Goal: Transaction & Acquisition: Purchase product/service

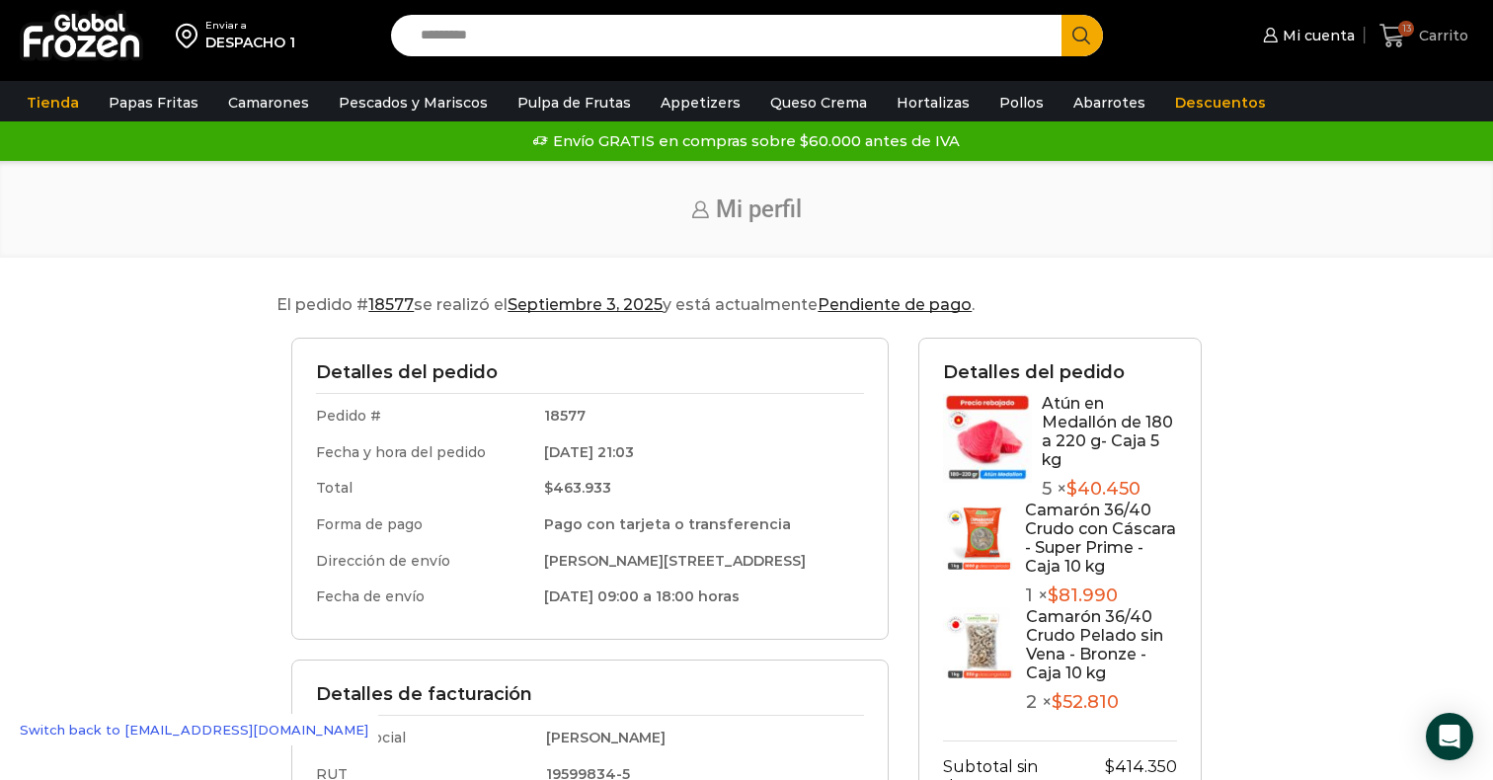
click at [1400, 35] on icon at bounding box center [1393, 36] width 27 height 27
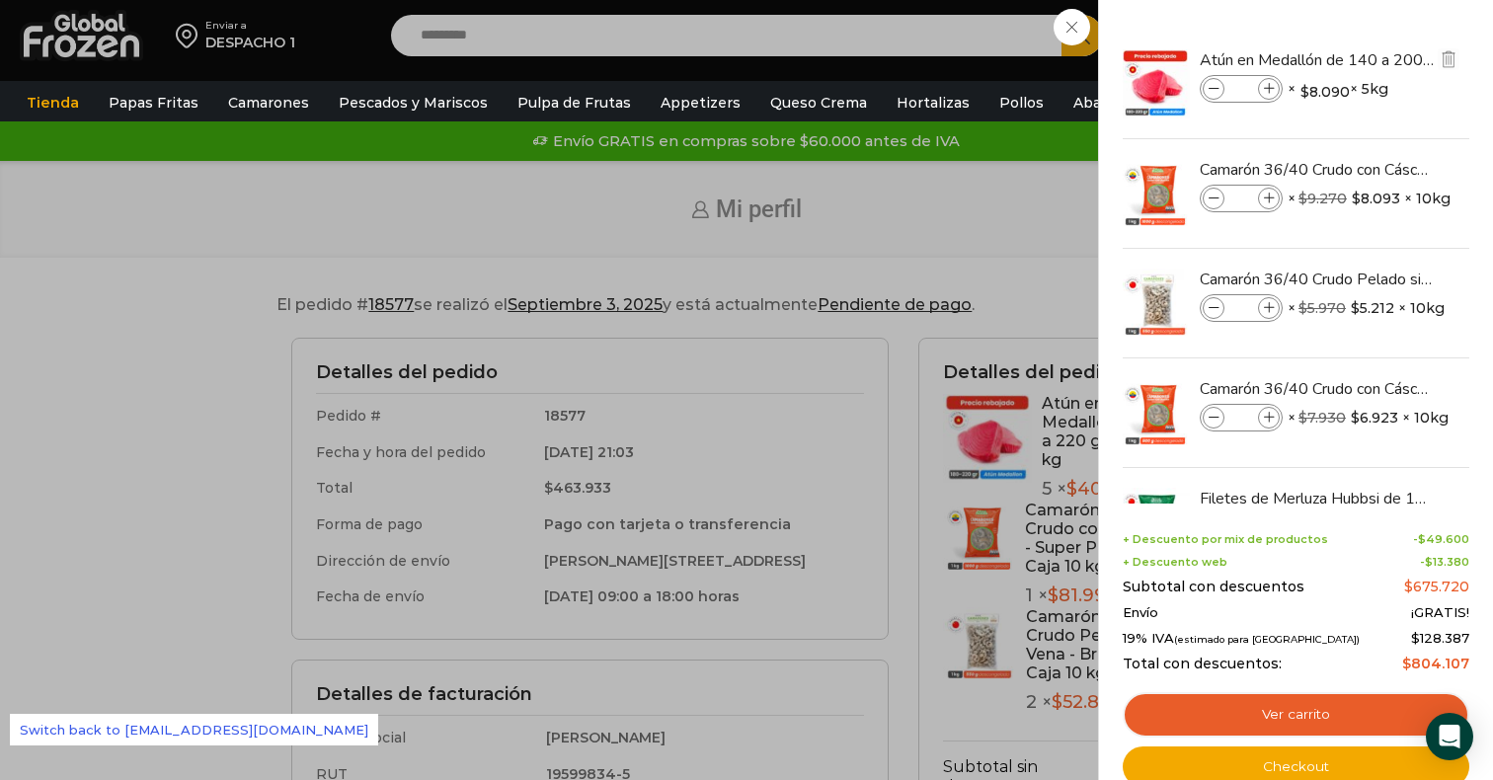
click at [1215, 88] on icon at bounding box center [1214, 89] width 11 height 11
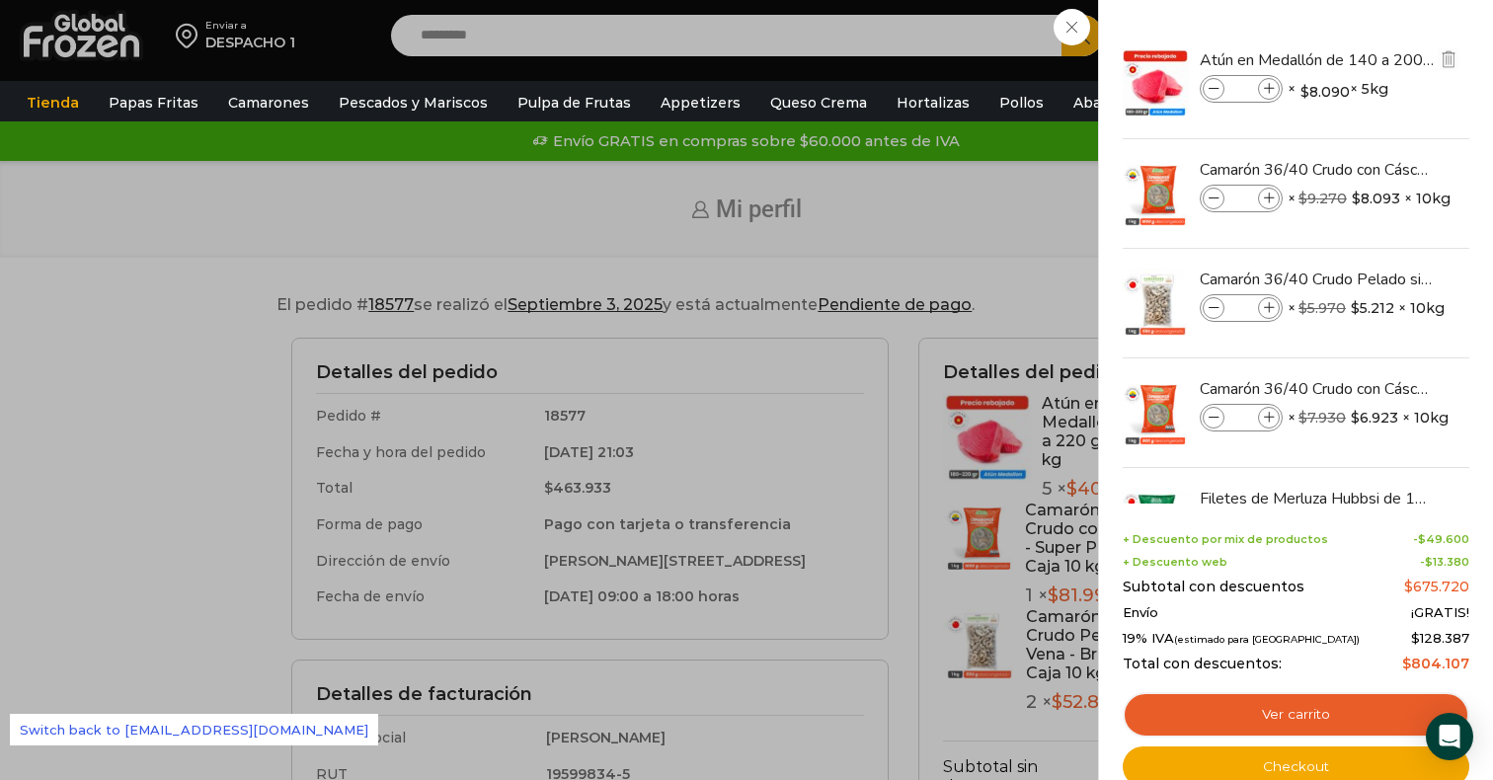
type input "*"
click at [1215, 88] on icon at bounding box center [1214, 89] width 11 height 11
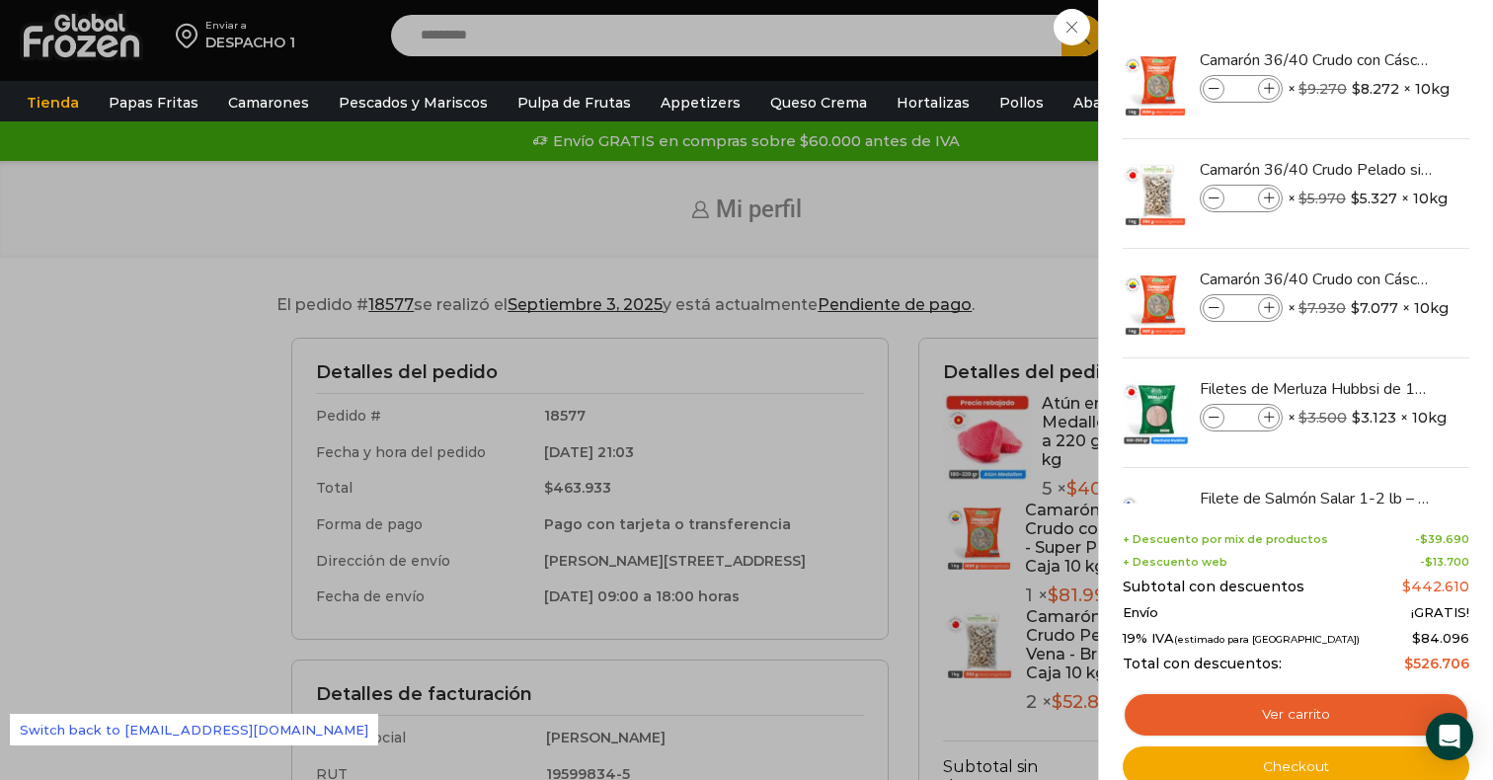
click at [1445, 168] on img "Eliminar Camarón 36/40 Crudo Pelado sin Vena - Bronze - Caja 10 kg del carrito" at bounding box center [1456, 169] width 23 height 23
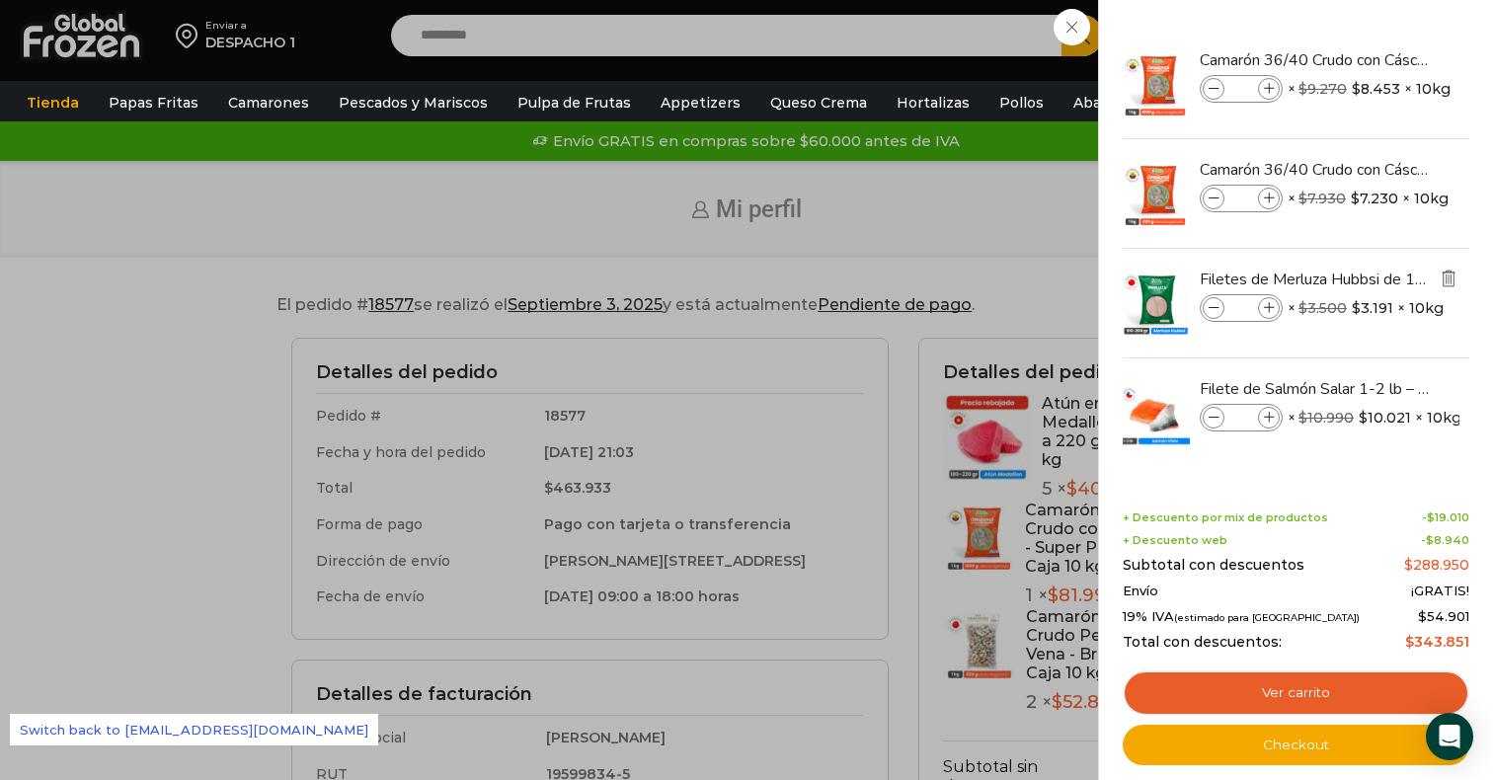
click at [1452, 281] on img "Eliminar Filetes de Merluza Hubbsi de 100 a 200 gr – Caja 10 kg del carrito" at bounding box center [1449, 279] width 18 height 18
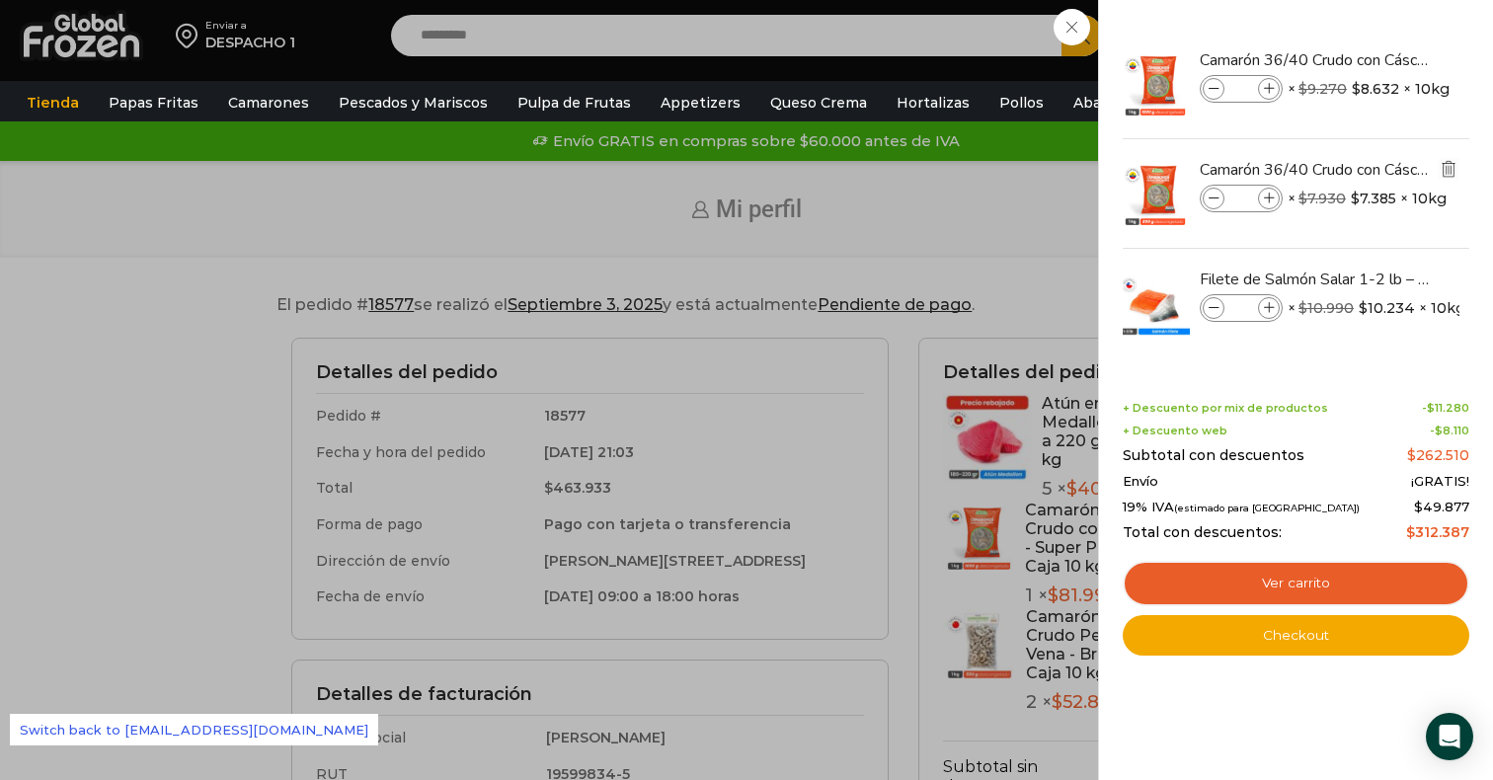
click at [1441, 166] on img "Eliminar Camarón 36/40 Crudo con Cáscara - Gold - Caja 10 kg del carrito" at bounding box center [1449, 169] width 18 height 18
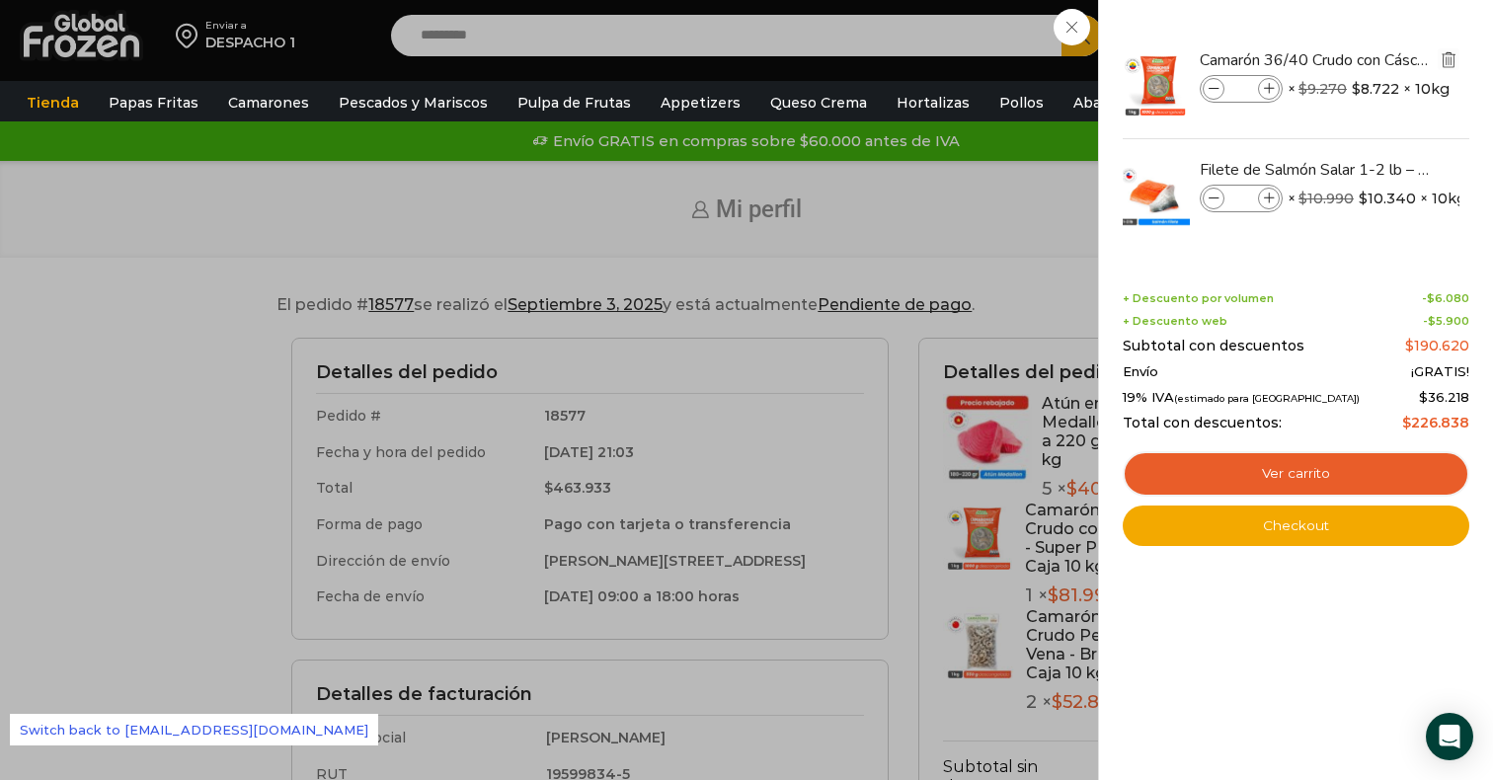
click at [1454, 61] on img "Eliminar Camarón 36/40 Crudo con Cáscara - Super Prime - Caja 10 kg del carrito" at bounding box center [1449, 59] width 18 height 18
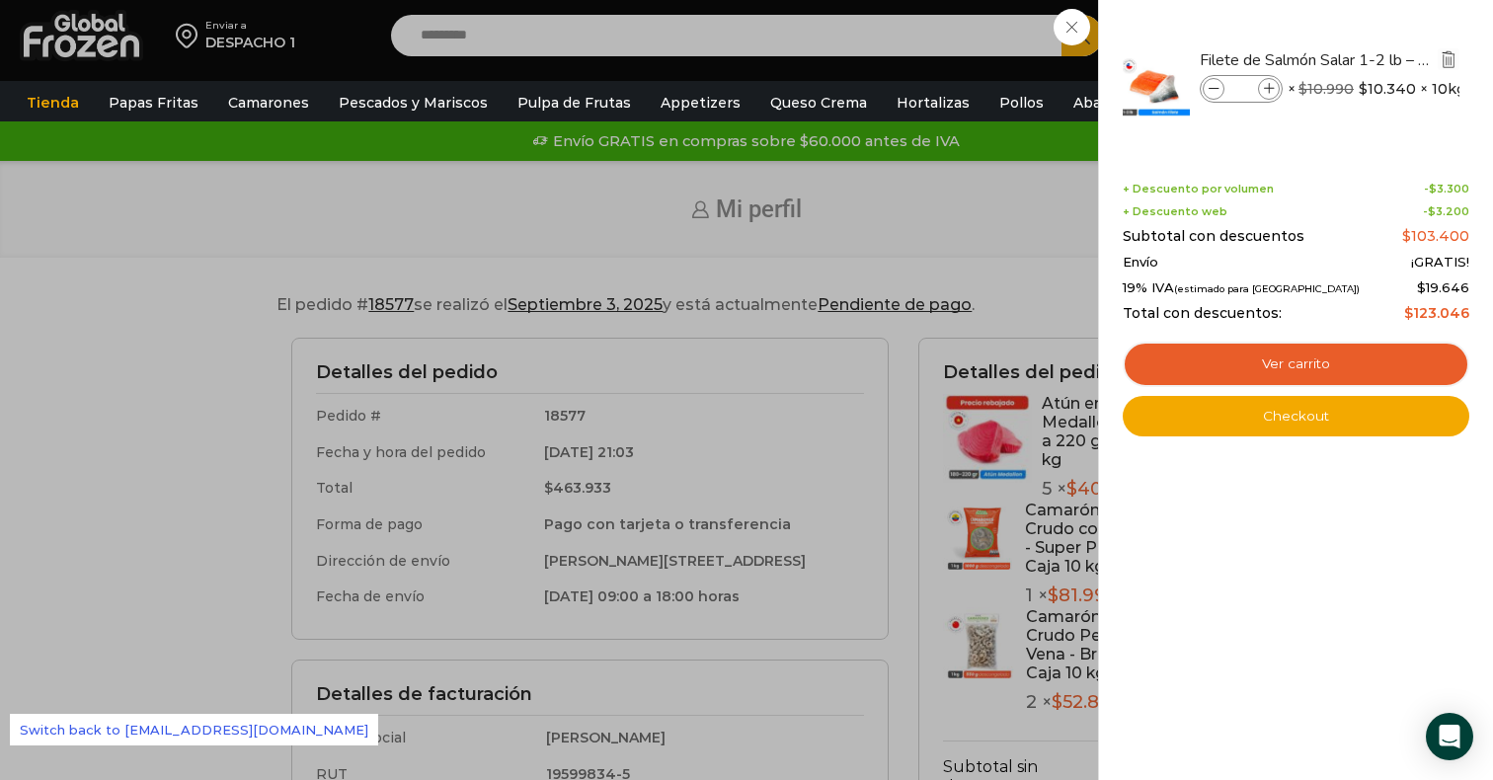
click at [1451, 58] on img "Eliminar Filete de Salmón Salar 1-2 lb – Caja 10 kg del carrito" at bounding box center [1449, 59] width 18 height 18
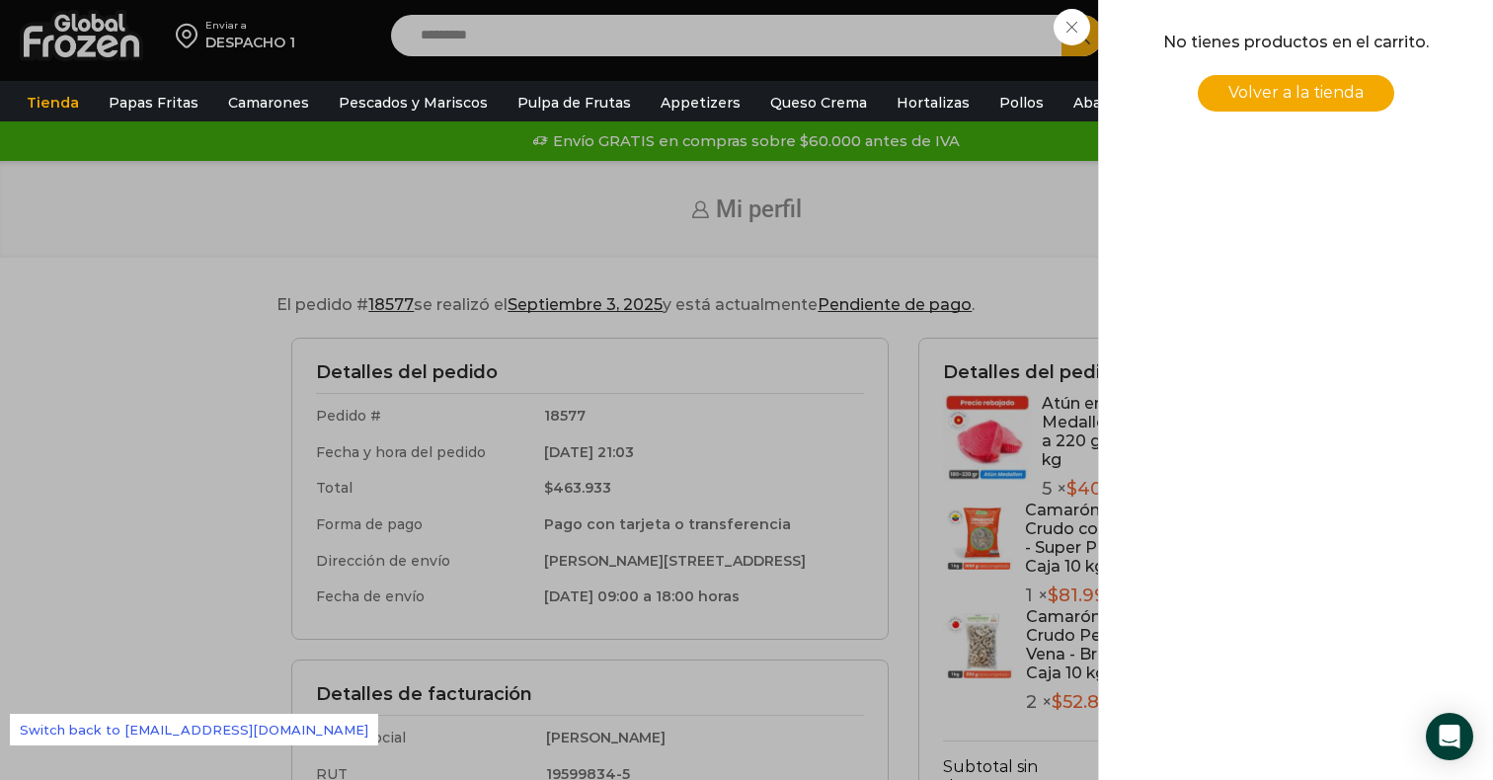
click at [1375, 59] on div "0 Carrito 0 0 Shopping Cart No tienes productos en el carrito. -" at bounding box center [1424, 36] width 99 height 46
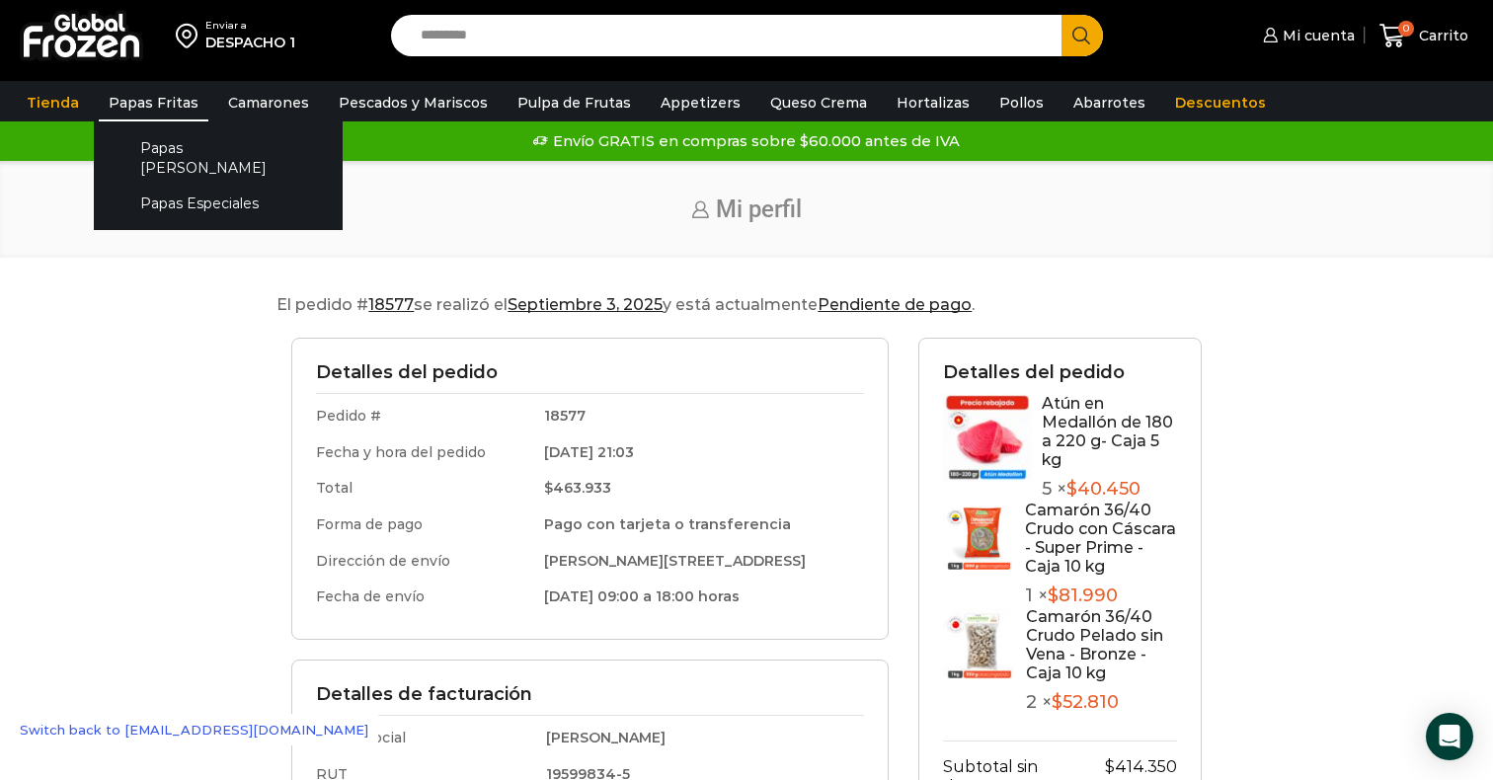
click at [132, 103] on link "Papas Fritas" at bounding box center [154, 103] width 110 height 38
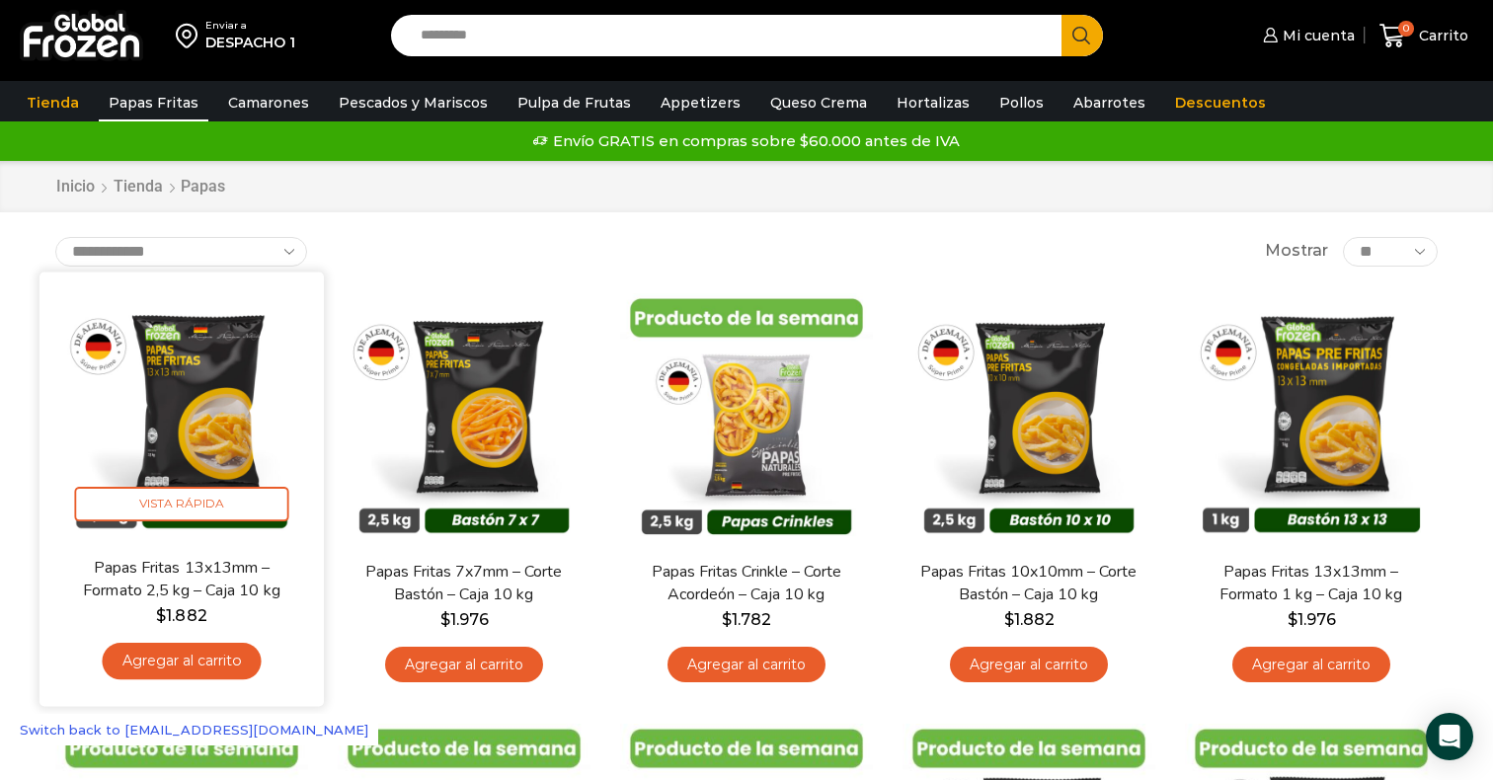
click at [201, 658] on link "Agregar al carrito" at bounding box center [181, 661] width 159 height 37
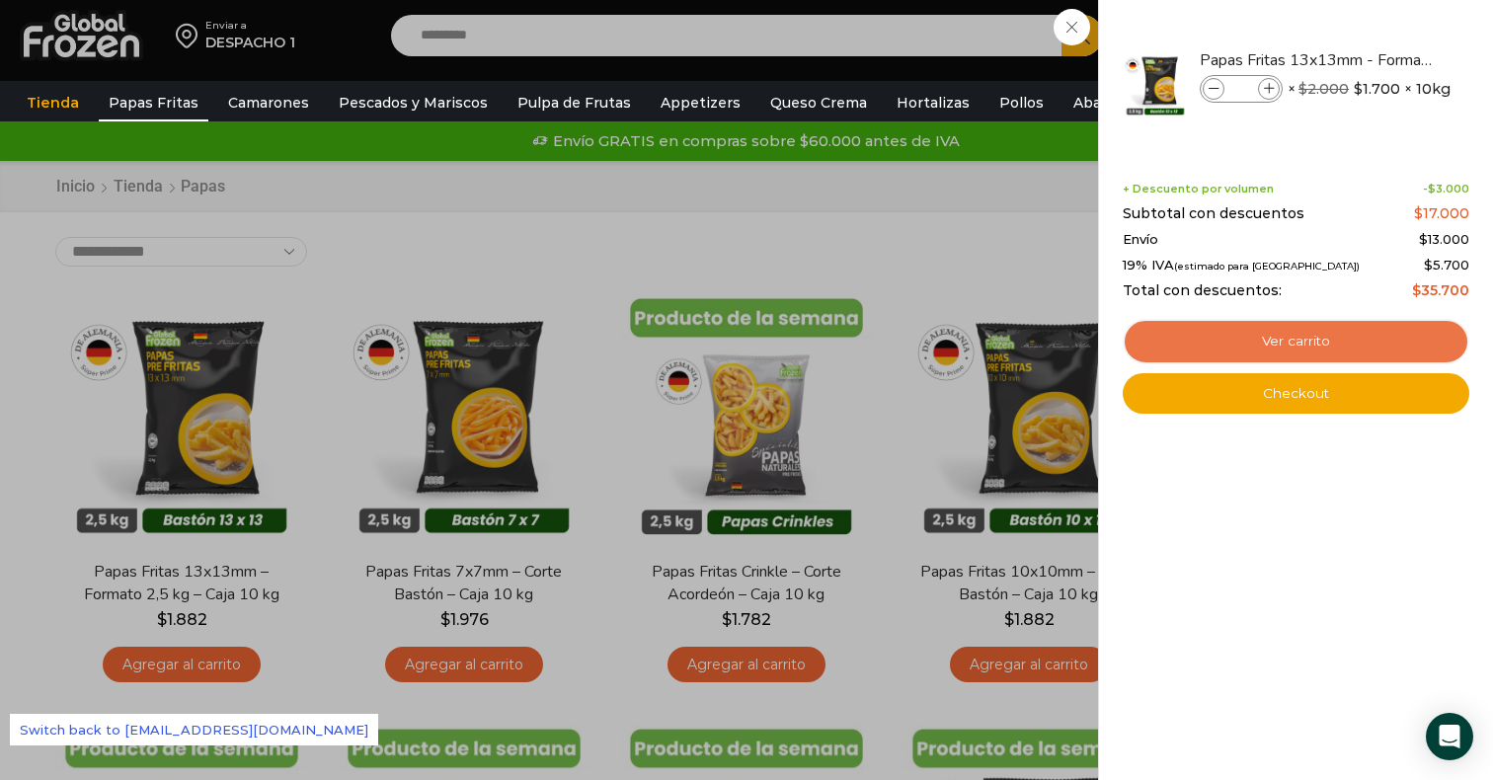
click at [1285, 346] on link "Ver carrito" at bounding box center [1296, 341] width 347 height 45
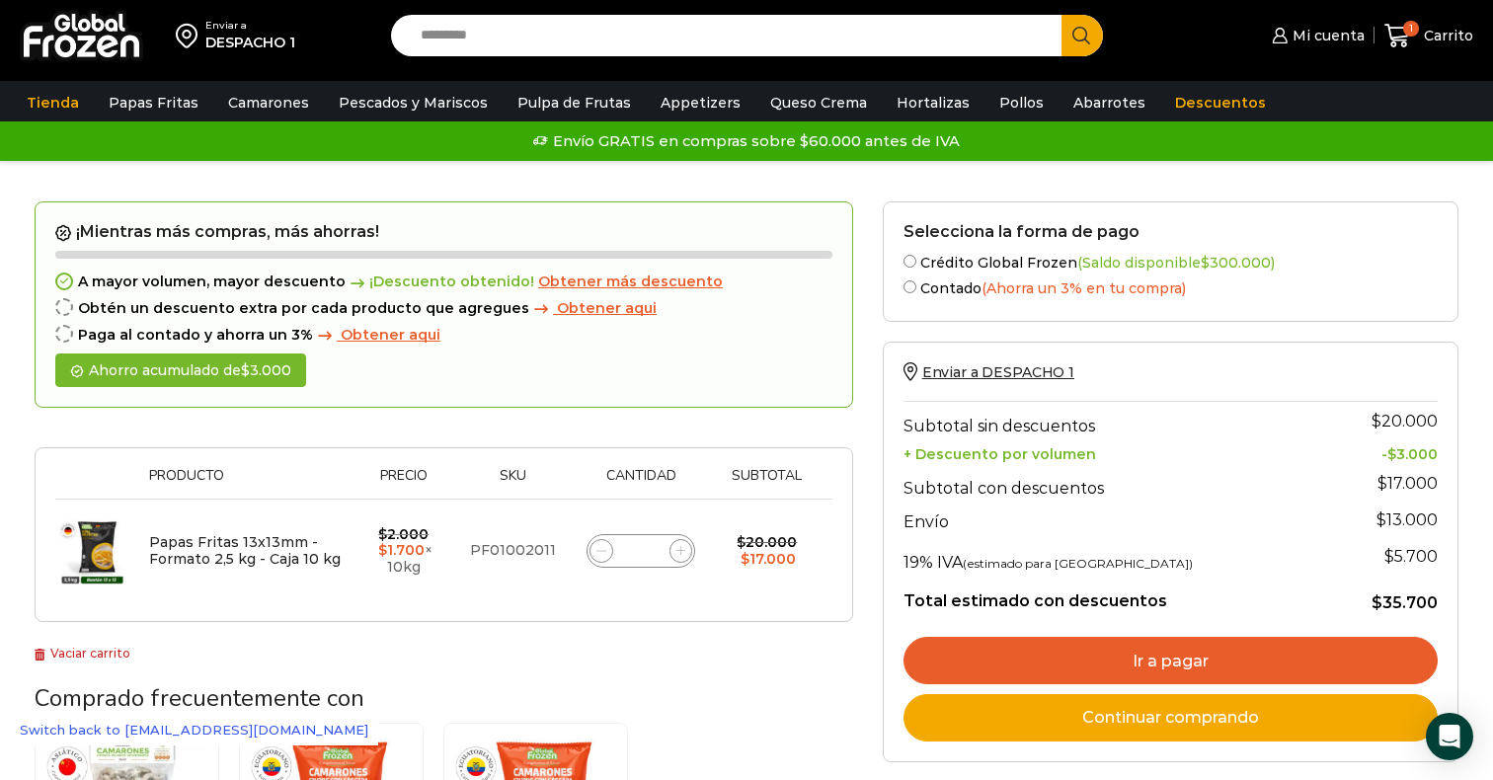
drag, startPoint x: 44, startPoint y: 254, endPoint x: 73, endPoint y: 258, distance: 28.9
click at [74, 258] on div "¡Mientras más compras, más ahorras! A mayor volumen, mayor descuento ¡Descuento…" at bounding box center [444, 304] width 819 height 207
click at [1326, 40] on span "Mi cuenta" at bounding box center [1326, 36] width 77 height 20
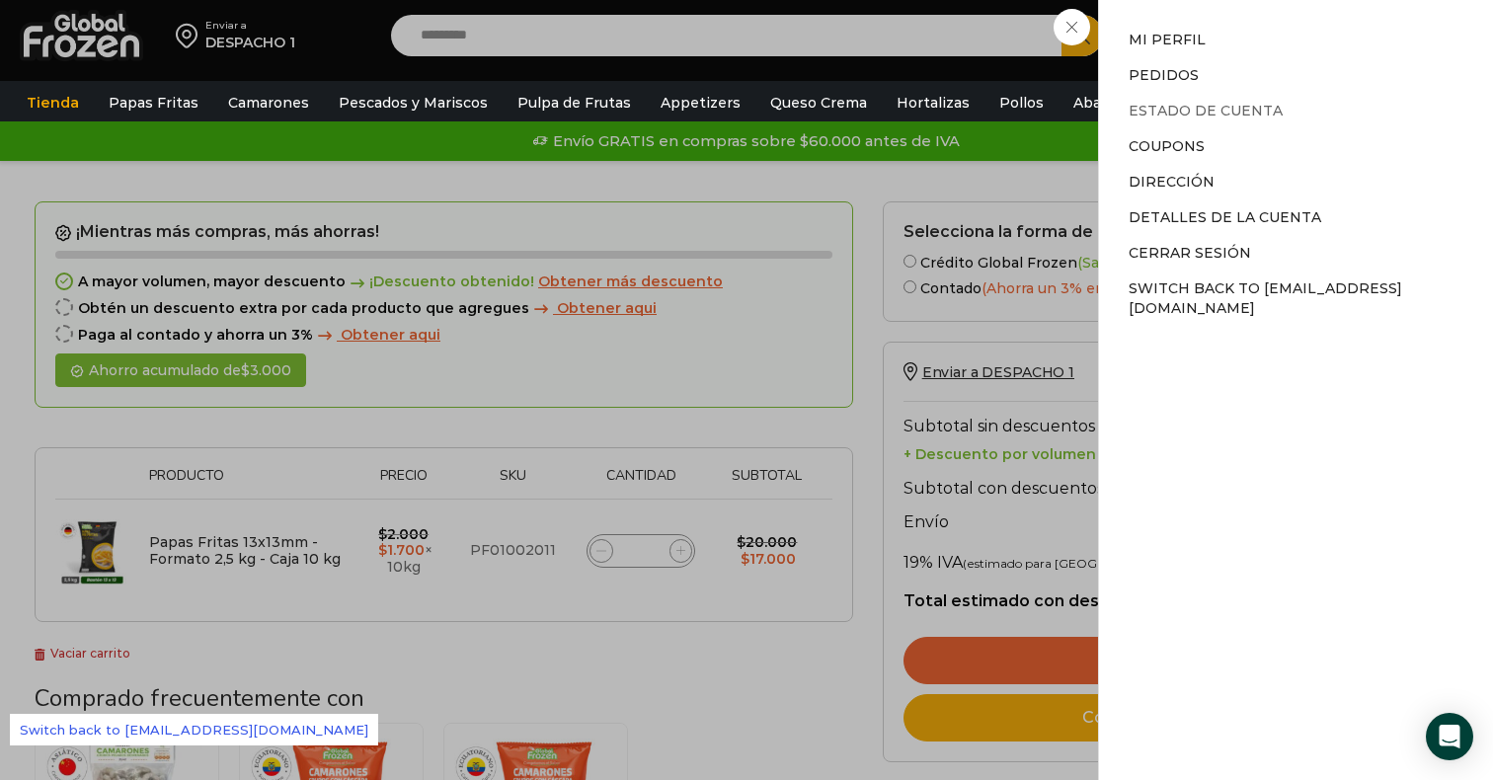
click at [1186, 111] on link "Estado de Cuenta" at bounding box center [1206, 111] width 154 height 18
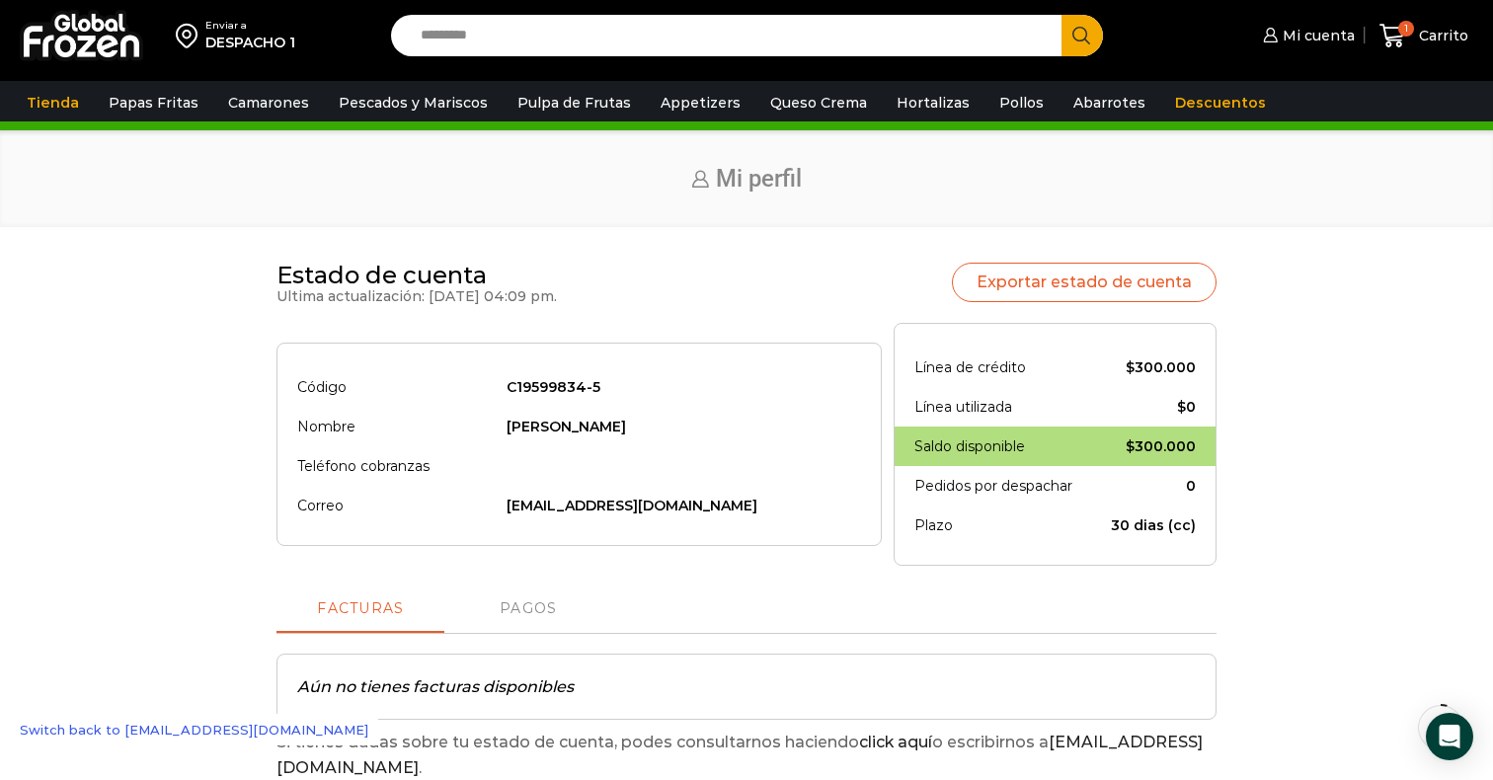
scroll to position [13, 0]
